Goal: Information Seeking & Learning: Learn about a topic

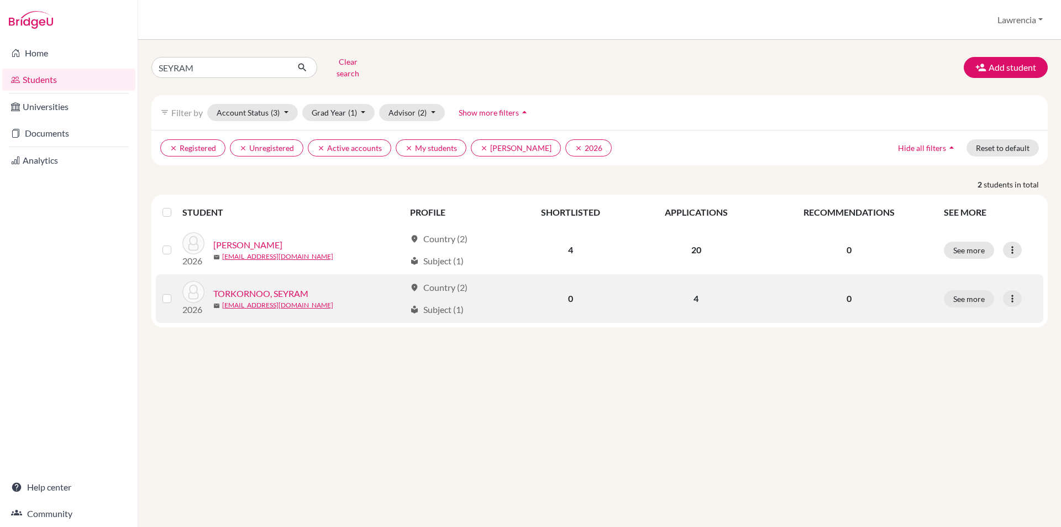
click at [266, 287] on link "TORKORNOO, SEYRAM" at bounding box center [260, 293] width 95 height 13
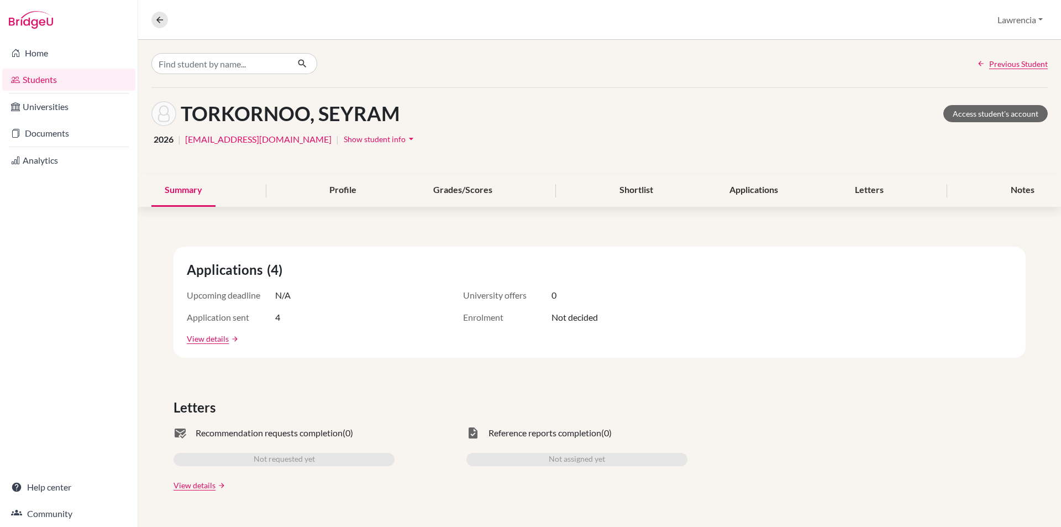
click at [378, 137] on span "Show student info" at bounding box center [375, 138] width 62 height 9
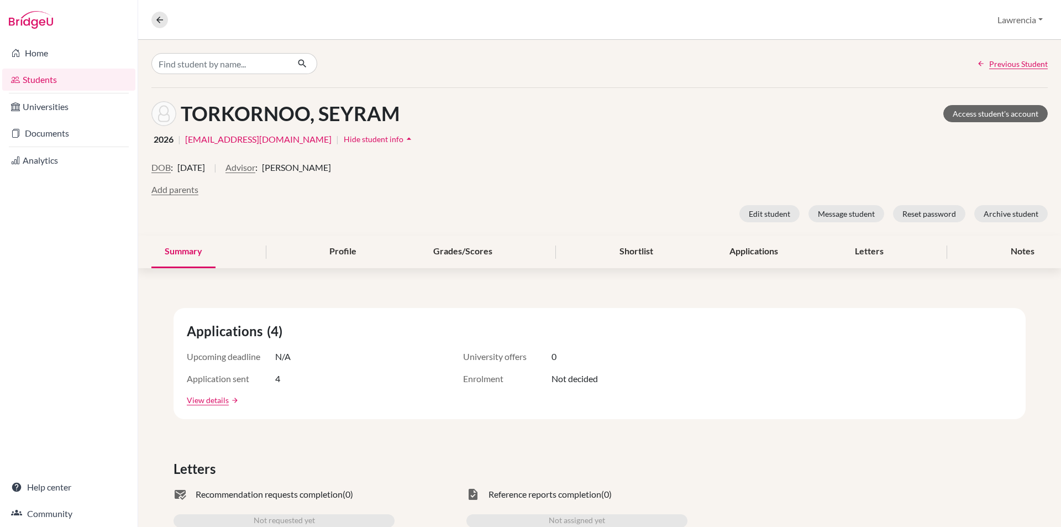
click at [383, 178] on div "DOB : 02 August 2008 | Advisor : Lawrencia Oteng" at bounding box center [599, 172] width 896 height 22
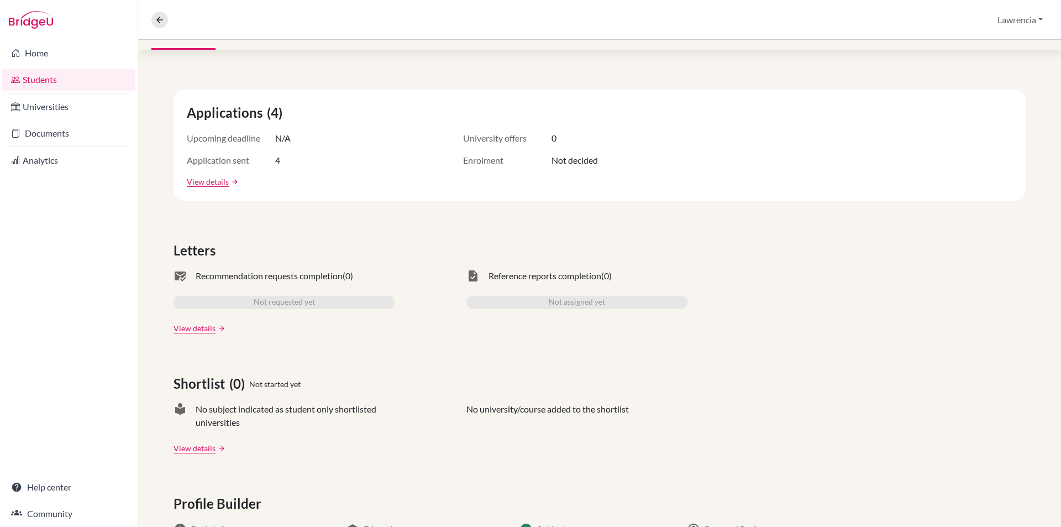
scroll to position [166, 0]
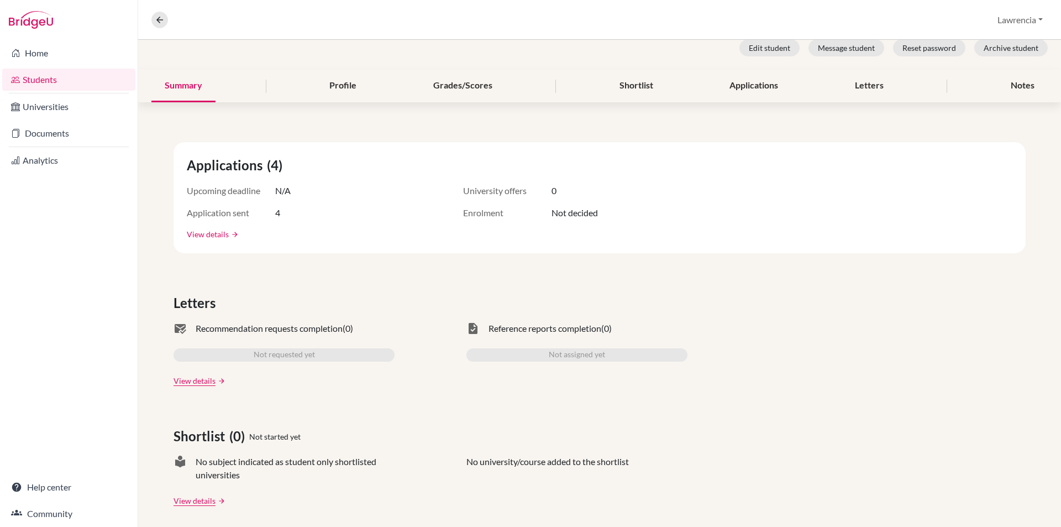
click at [206, 236] on link "View details" at bounding box center [208, 234] width 42 height 12
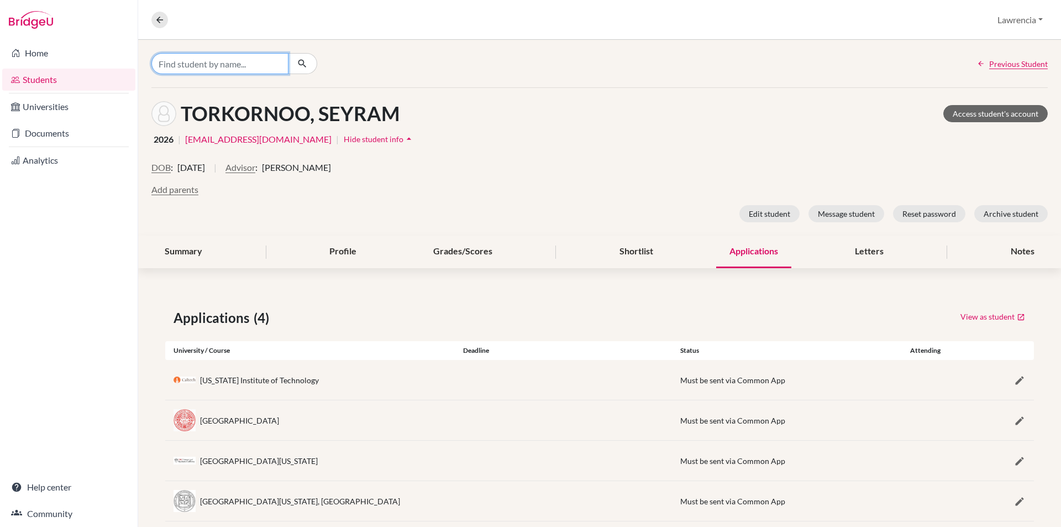
click at [248, 60] on input "Find student by name..." at bounding box center [219, 63] width 137 height 21
type input "gabriella"
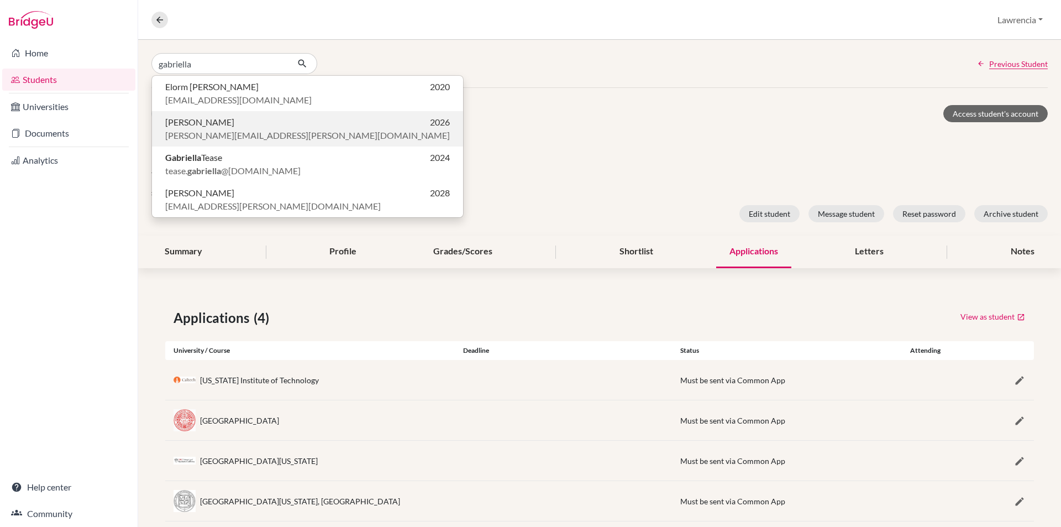
click at [271, 134] on span "[PERSON_NAME][EMAIL_ADDRESS][PERSON_NAME][DOMAIN_NAME]" at bounding box center [307, 135] width 285 height 13
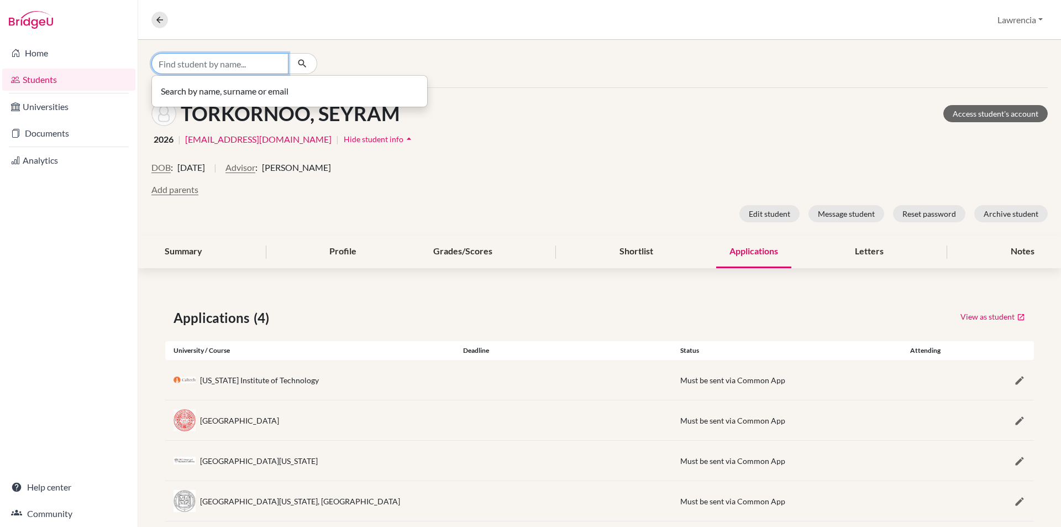
drag, startPoint x: 252, startPoint y: 64, endPoint x: 260, endPoint y: 69, distance: 9.7
click at [253, 64] on input "Find student by name..." at bounding box center [219, 63] width 137 height 21
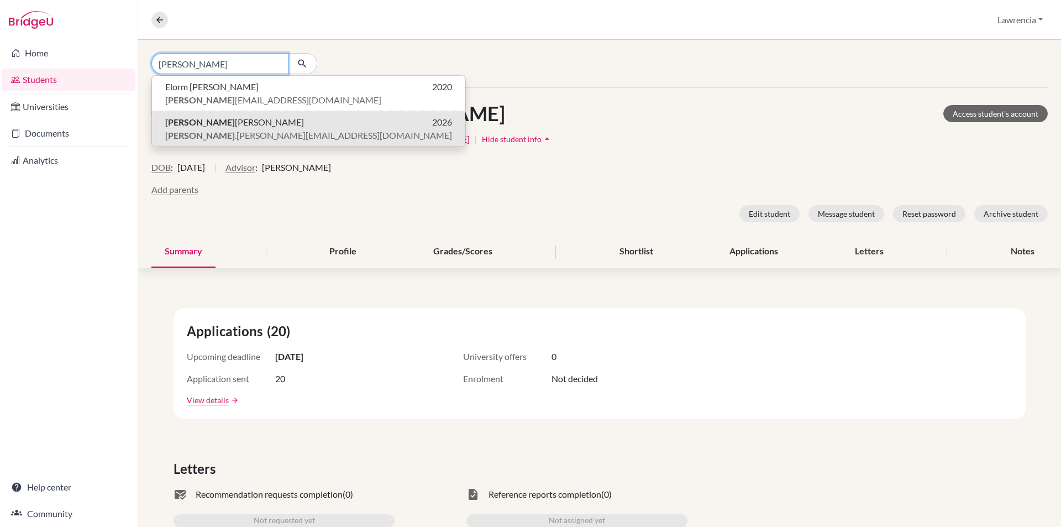
type input "[PERSON_NAME]"
click at [295, 127] on p "Gabriela Tawiah Amissah 2026" at bounding box center [308, 122] width 287 height 13
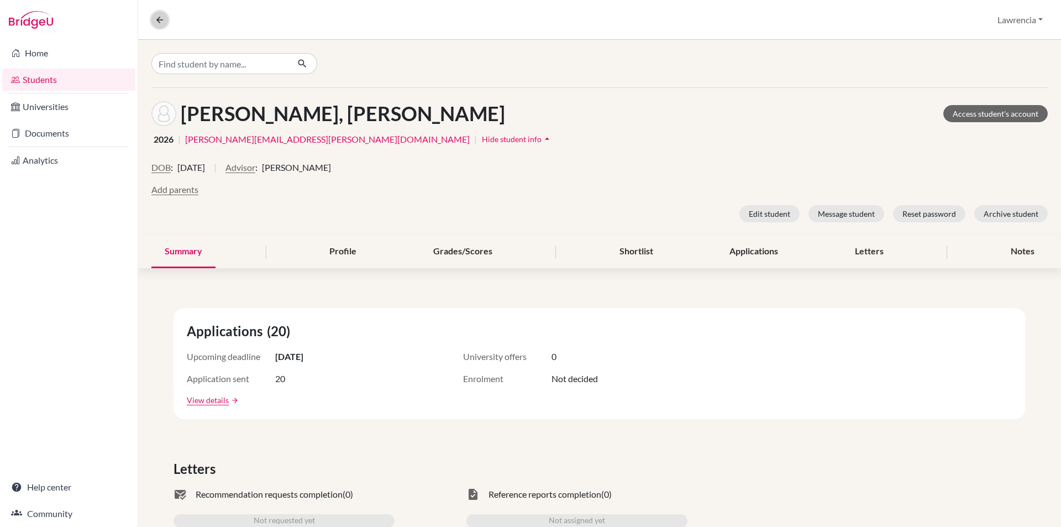
click at [161, 22] on icon at bounding box center [160, 20] width 10 height 10
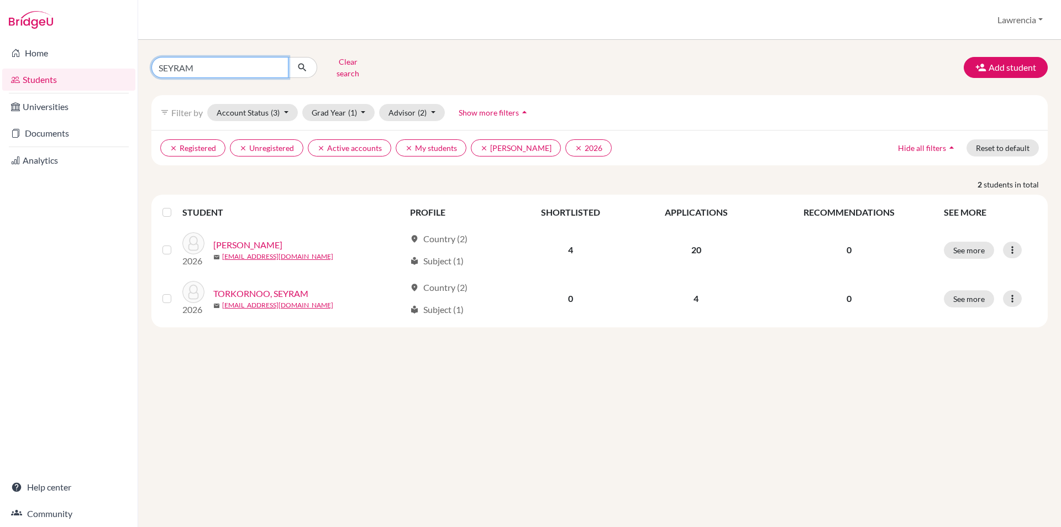
click at [216, 66] on input "SEYRAM" at bounding box center [219, 67] width 137 height 21
type input "S"
type input "[PERSON_NAME]"
click button "submit" at bounding box center [302, 67] width 29 height 21
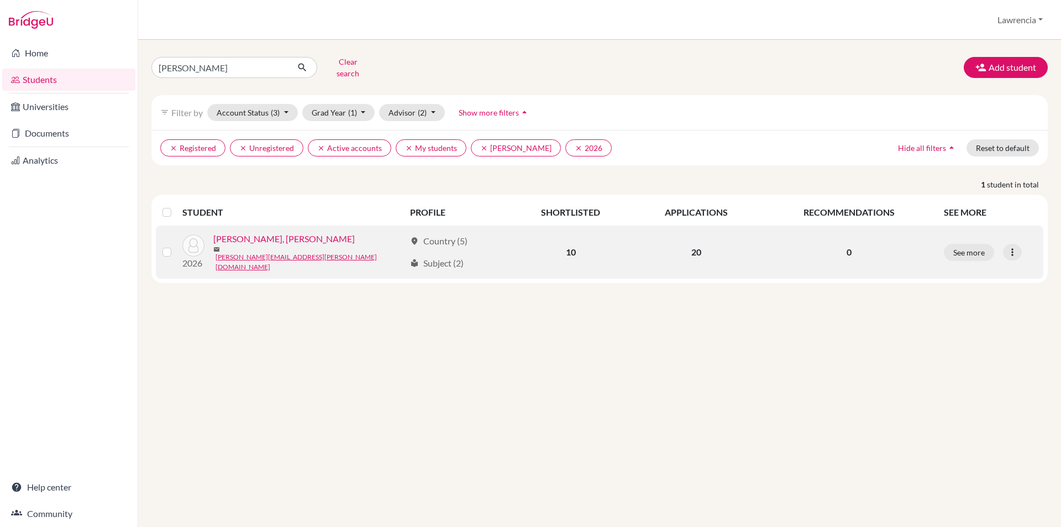
click at [306, 236] on link "[PERSON_NAME], [PERSON_NAME]" at bounding box center [283, 238] width 141 height 13
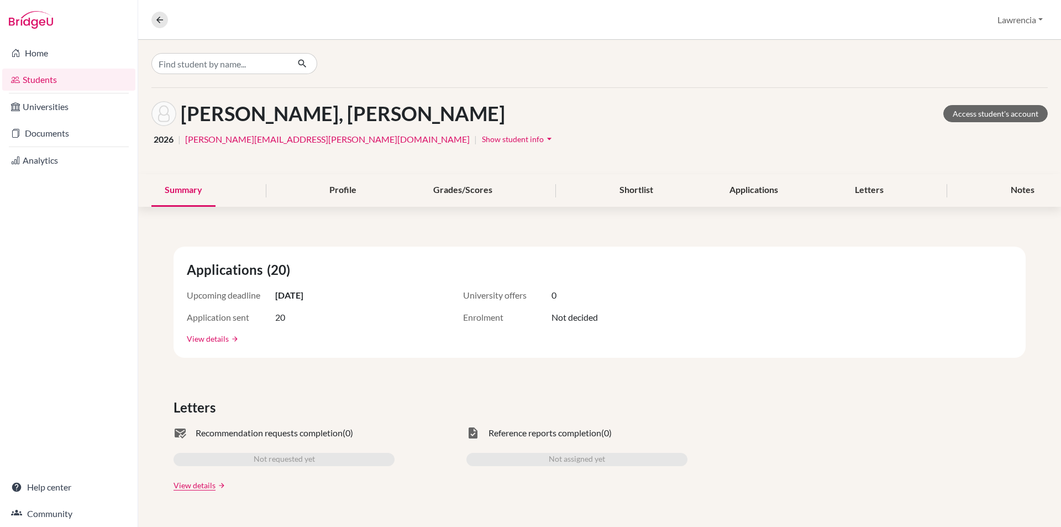
click at [208, 342] on link "View details" at bounding box center [208, 339] width 42 height 12
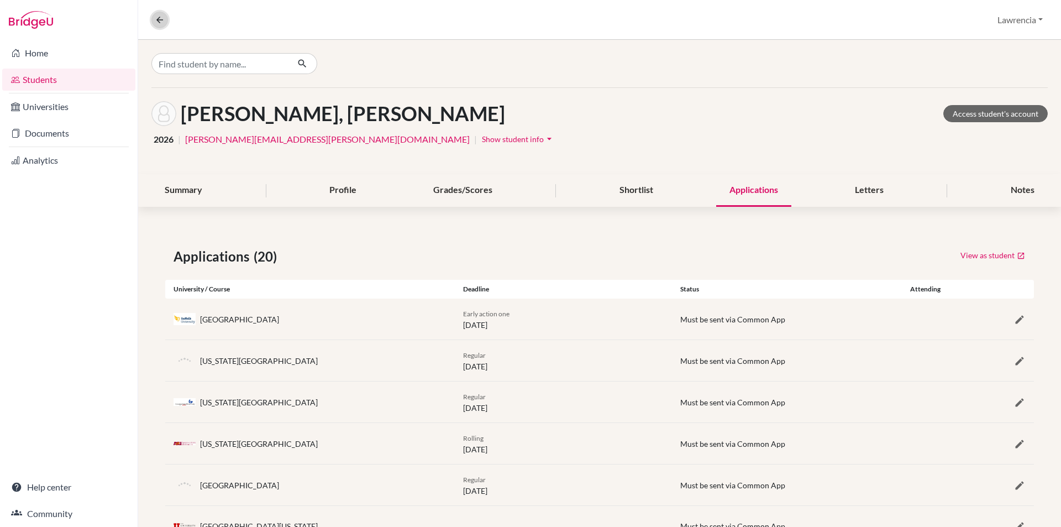
click at [164, 23] on icon at bounding box center [160, 20] width 10 height 10
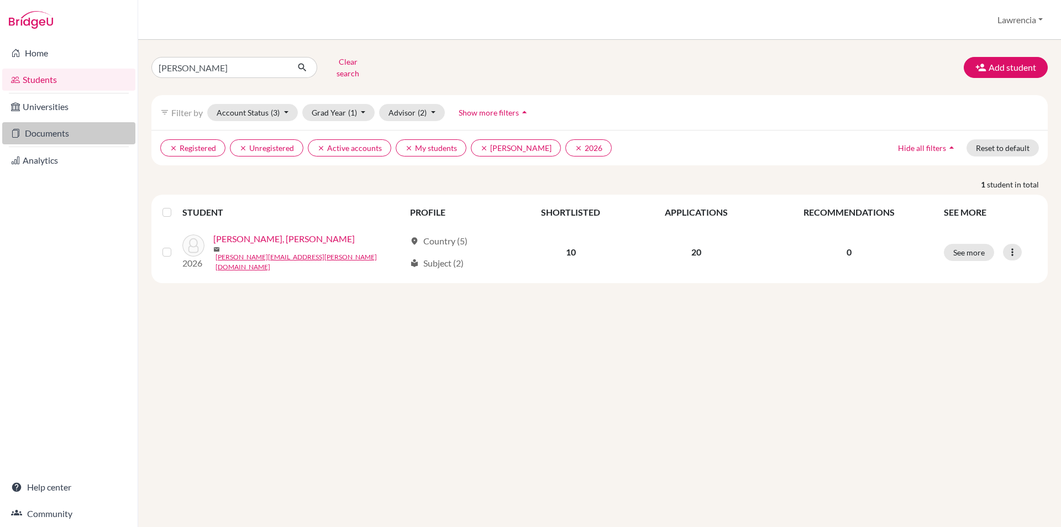
click at [59, 135] on link "Documents" at bounding box center [68, 133] width 133 height 22
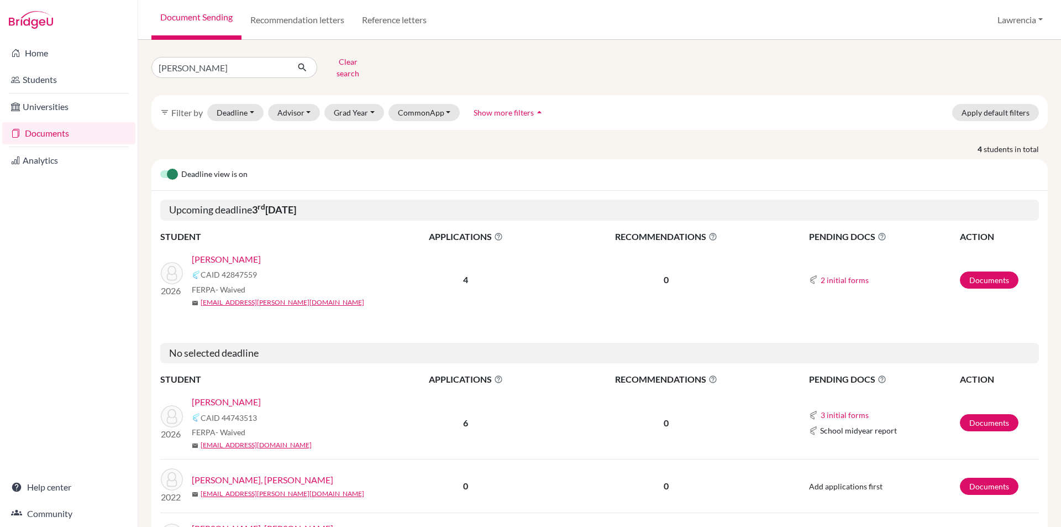
click button "submit" at bounding box center [302, 67] width 29 height 21
